Goal: Check status: Check status

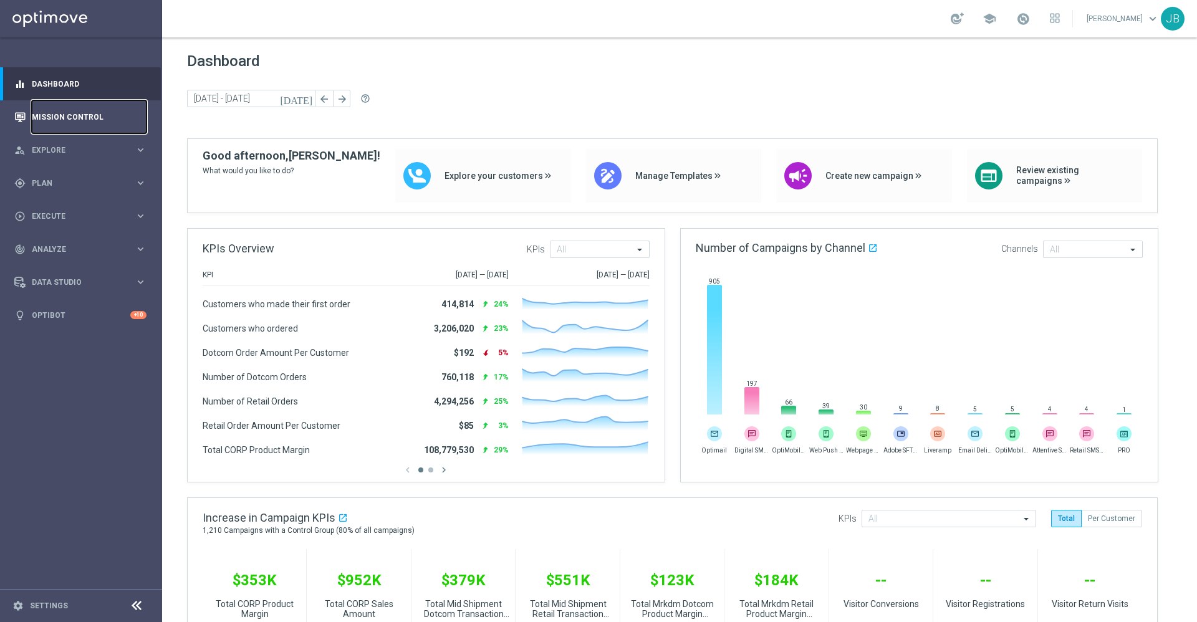
click at [108, 121] on link "Mission Control" at bounding box center [89, 116] width 115 height 33
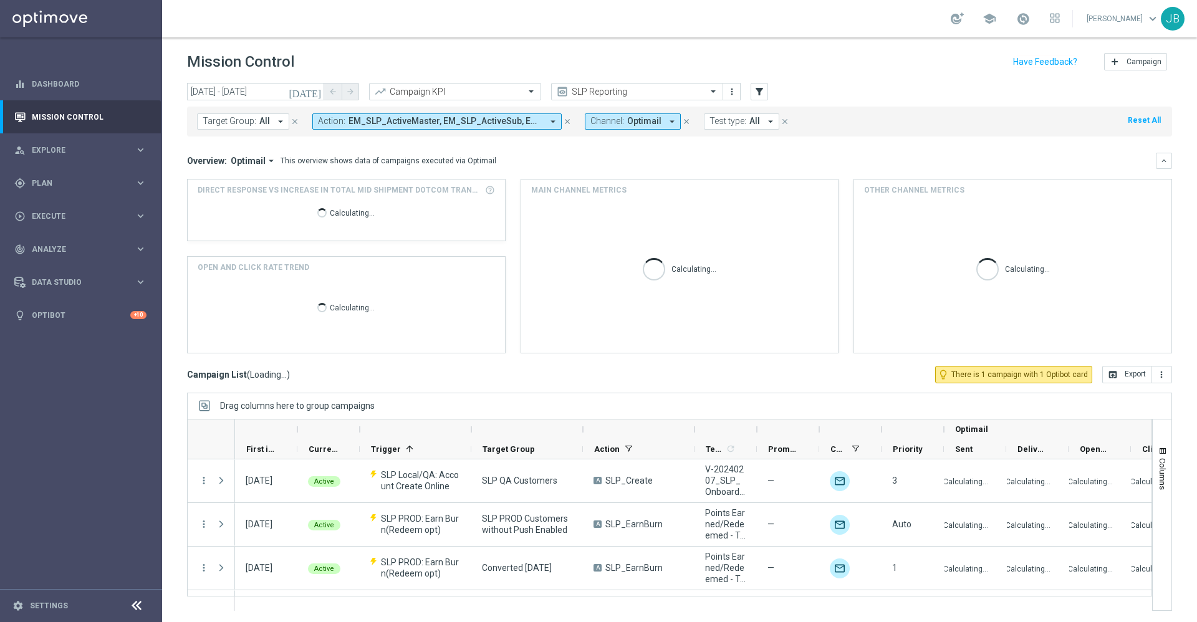
click at [317, 90] on icon "[DATE]" at bounding box center [306, 91] width 34 height 11
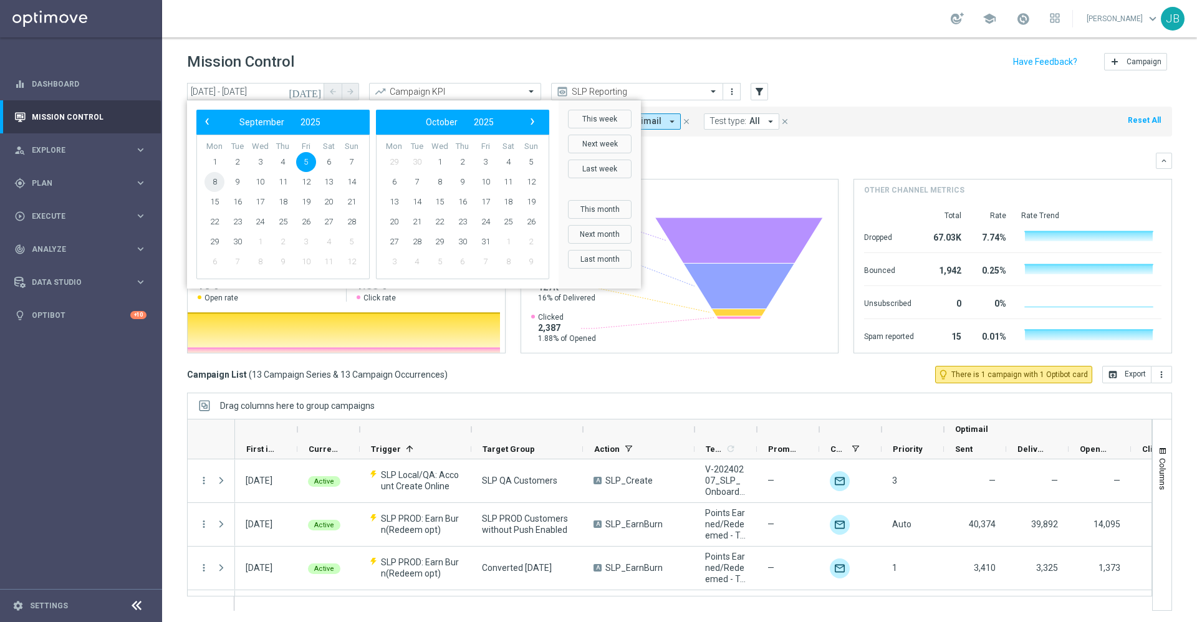
click at [217, 180] on span "8" at bounding box center [214, 182] width 20 height 20
type input "[DATE] - [DATE]"
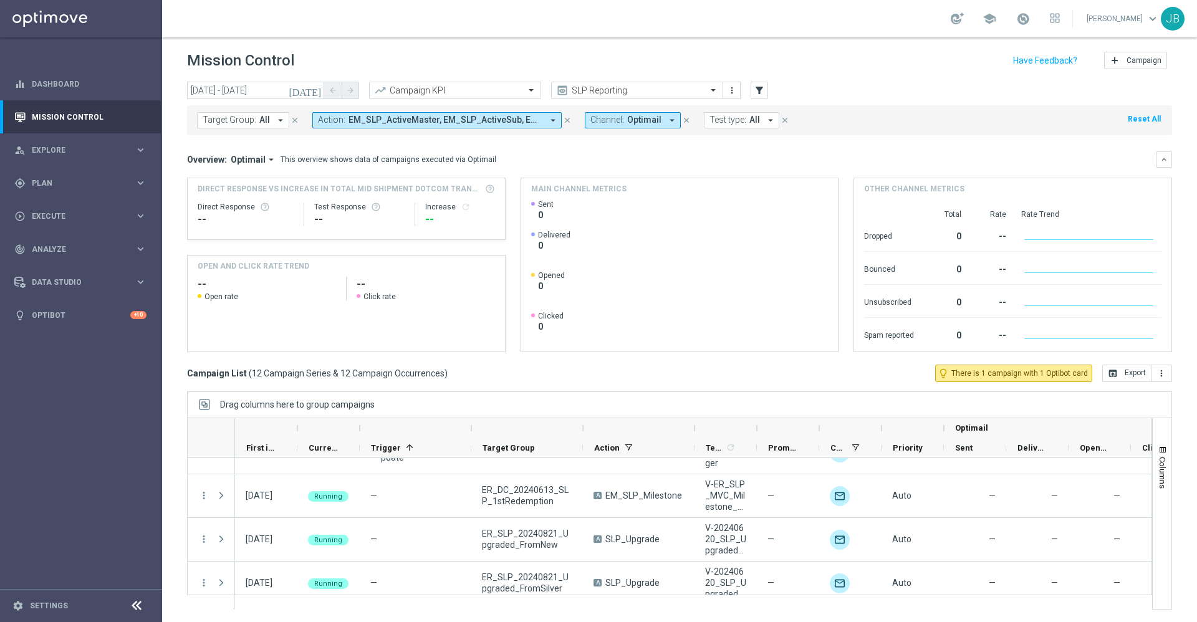
scroll to position [387, 0]
